Goal: Task Accomplishment & Management: Complete application form

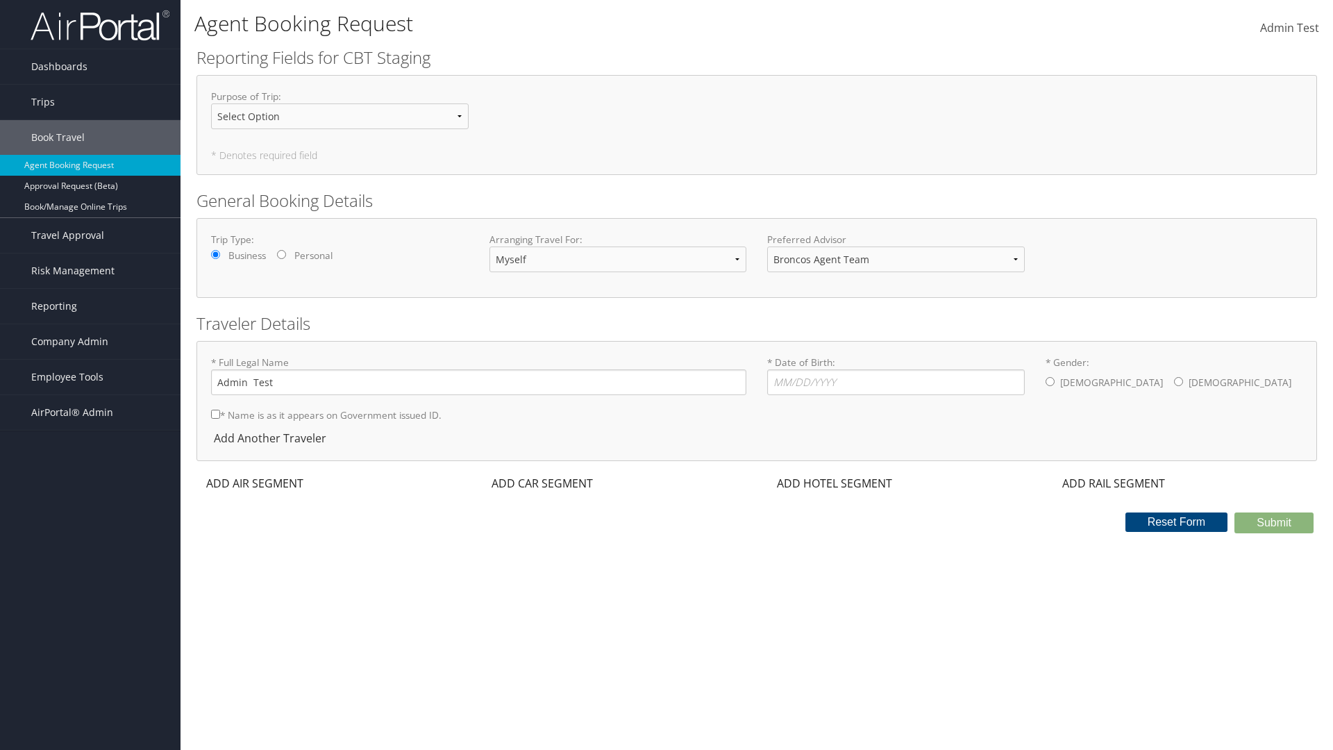
select select "[PERSON_NAME][EMAIL_ADDRESS][PERSON_NAME][DOMAIN_NAME]"
click at [895, 382] on input "* Date of Birth: Invalid Date" at bounding box center [896, 382] width 258 height 26
type input "[DATE]"
click at [1050, 381] on input "* Gender: [DEMOGRAPHIC_DATA] [DEMOGRAPHIC_DATA]" at bounding box center [1049, 381] width 9 height 9
radio input "true"
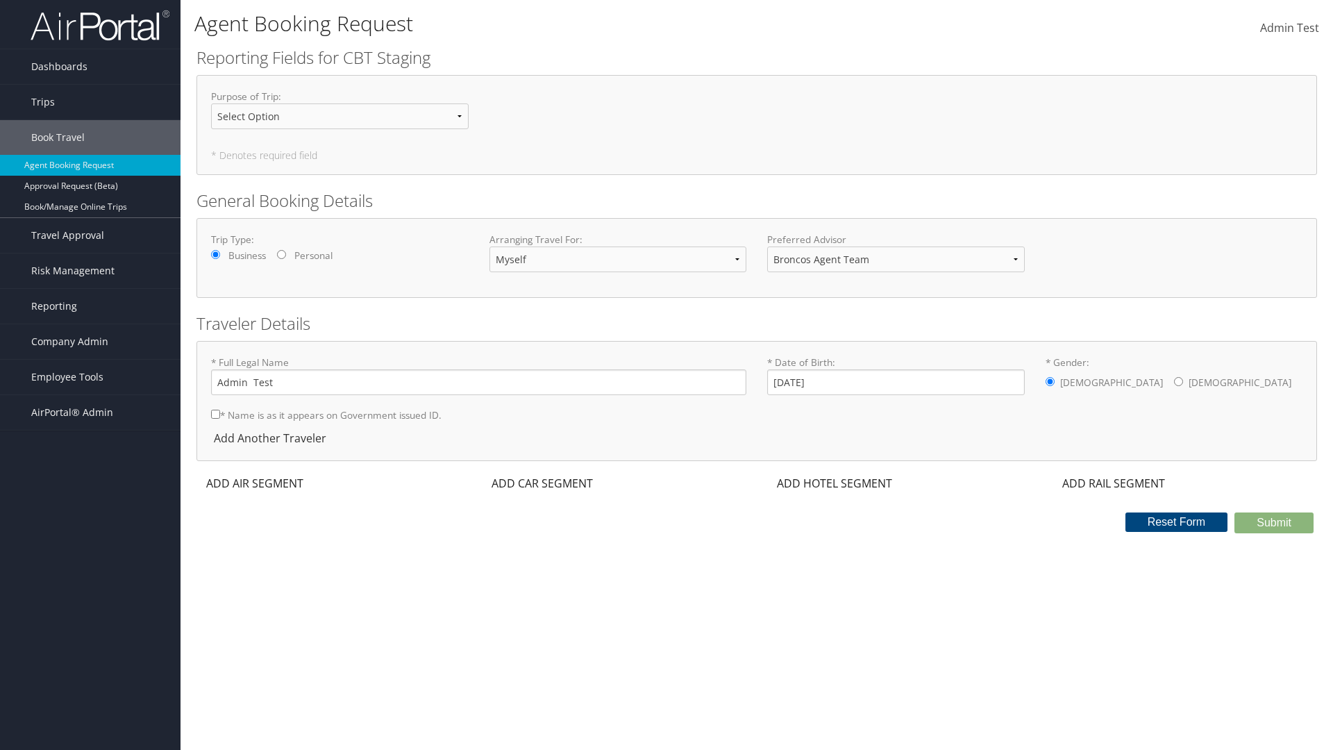
click at [215, 414] on input "* Name is as it appears on Government issued ID." at bounding box center [215, 414] width 9 height 9
checkbox input "true"
click at [255, 483] on div "ADD AIR SEGMENT" at bounding box center [253, 483] width 114 height 17
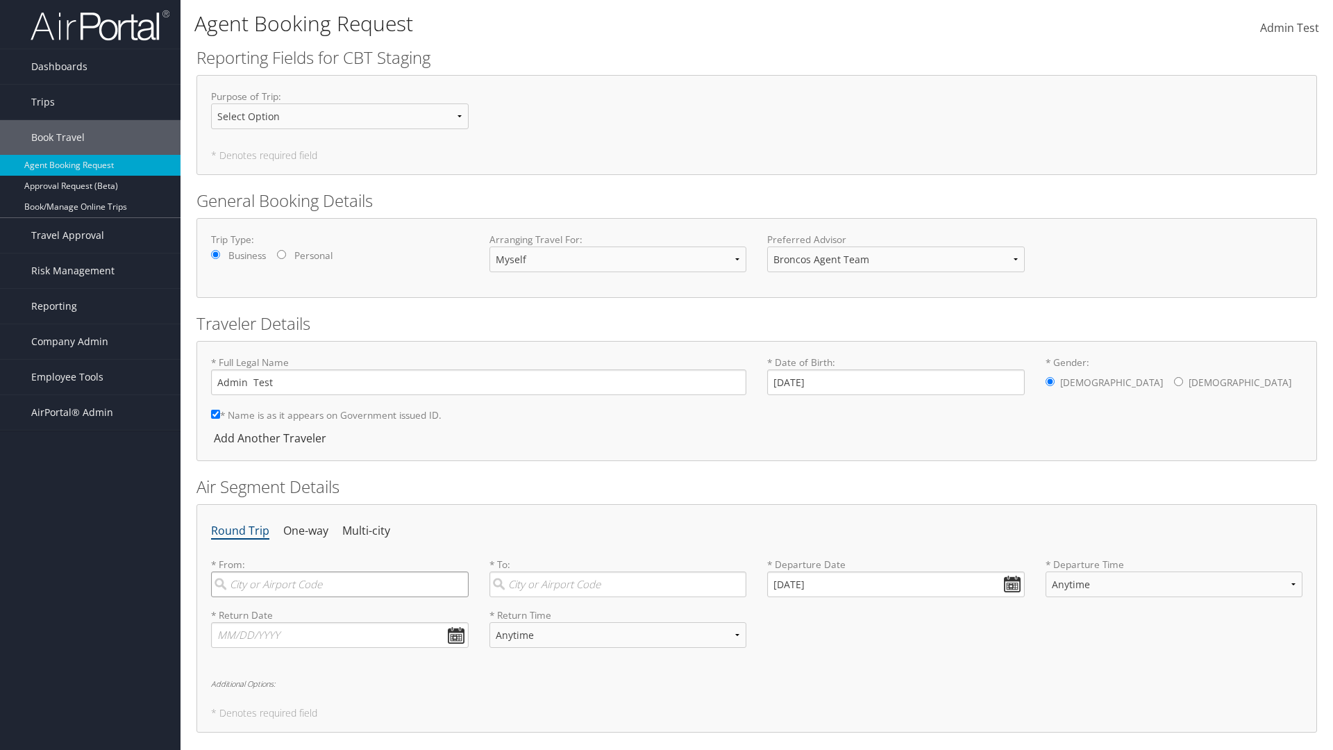
click at [339, 584] on input "search" at bounding box center [340, 584] width 258 height 26
type input "[GEOGRAPHIC_DATA]"
